Goal: Transaction & Acquisition: Purchase product/service

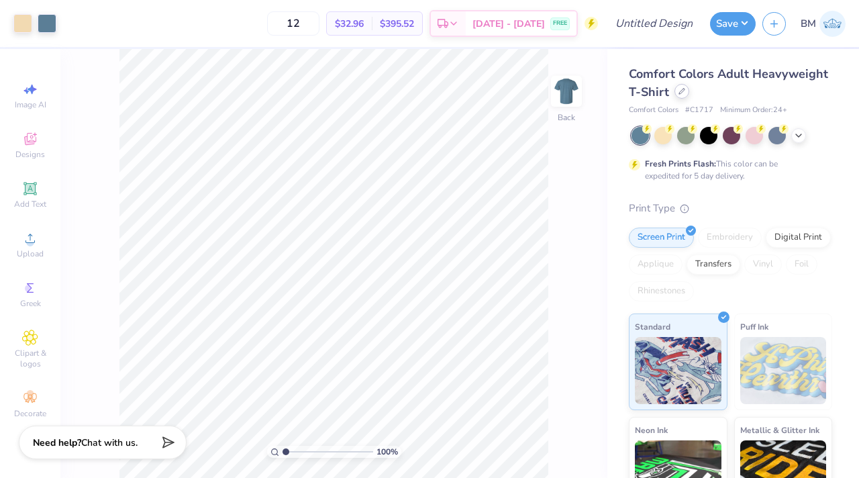
click at [679, 93] on icon at bounding box center [681, 91] width 5 height 5
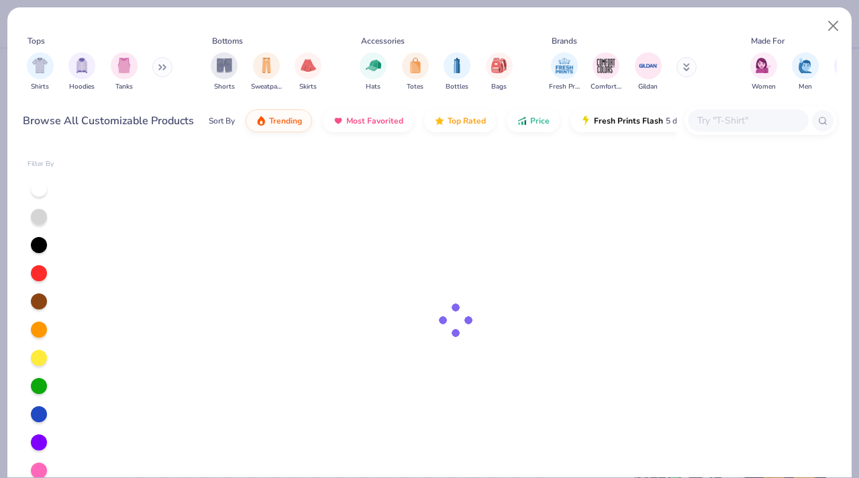
click at [724, 129] on div at bounding box center [748, 120] width 121 height 22
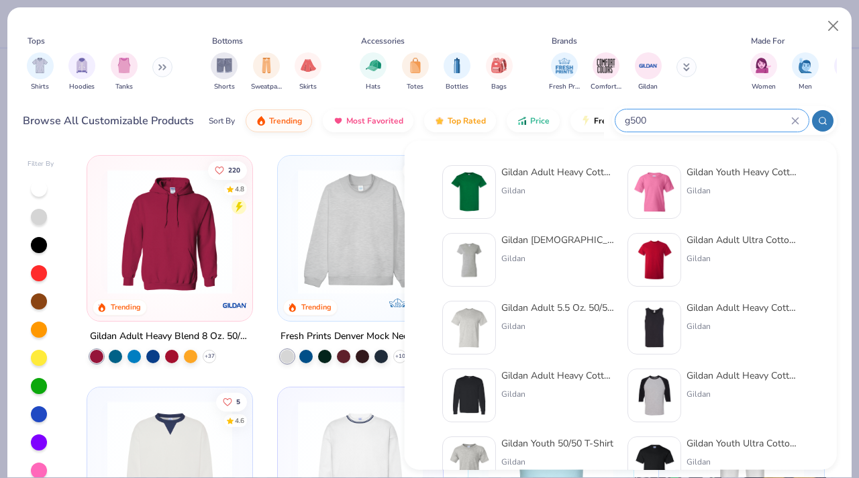
type input "g500"
click at [494, 191] on div at bounding box center [469, 192] width 54 height 54
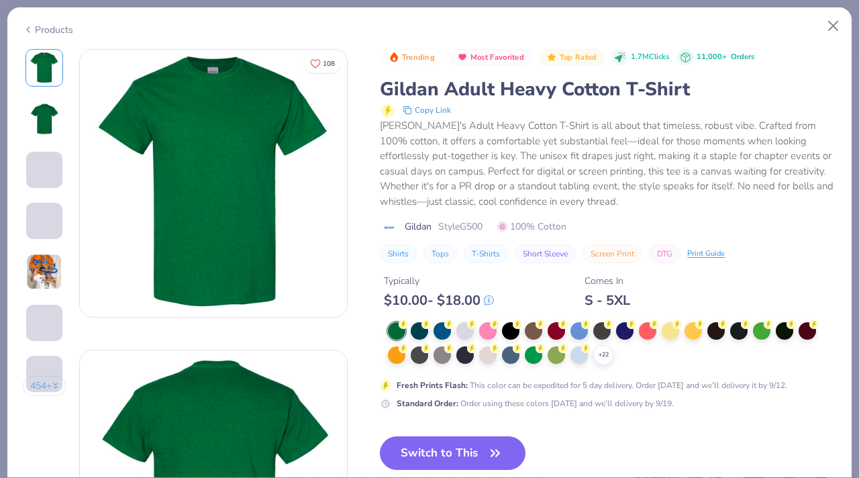
click at [442, 330] on div at bounding box center [441, 330] width 17 height 17
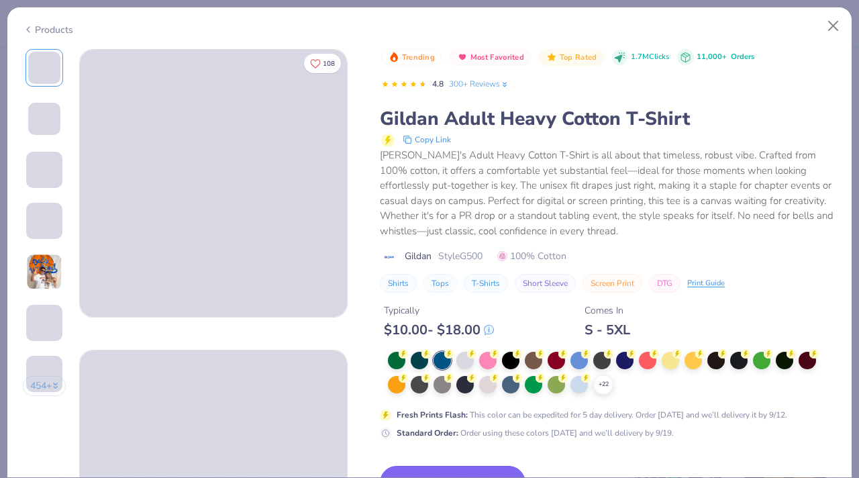
click at [444, 472] on button "Switch to This" at bounding box center [453, 483] width 146 height 34
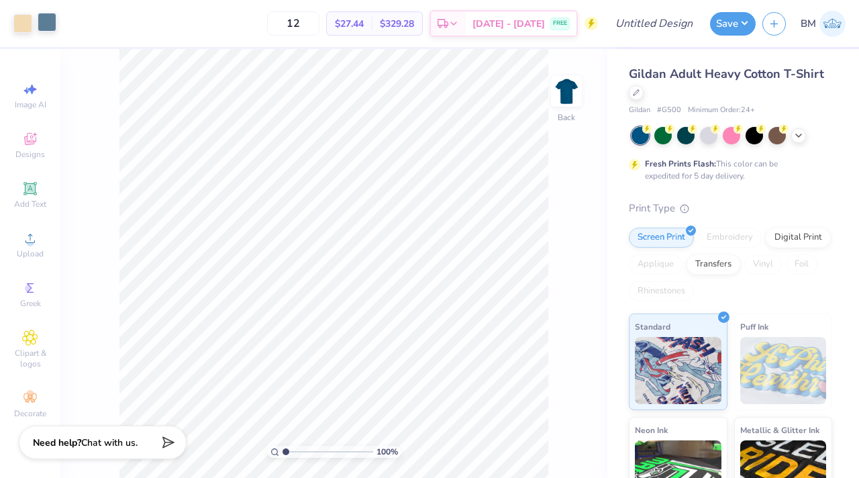
click at [48, 18] on div at bounding box center [47, 22] width 19 height 19
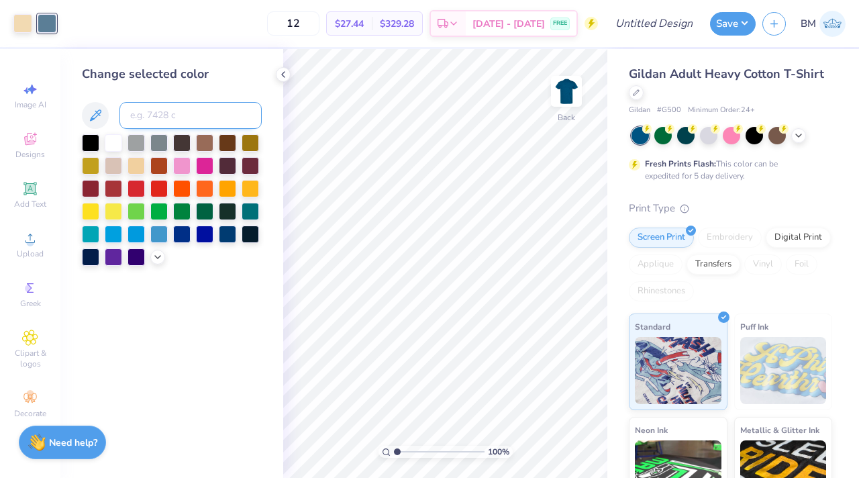
click at [151, 109] on input at bounding box center [190, 115] width 142 height 27
type input "7506"
click at [539, 436] on icon at bounding box center [540, 436] width 3 height 3
